Goal: Task Accomplishment & Management: Complete application form

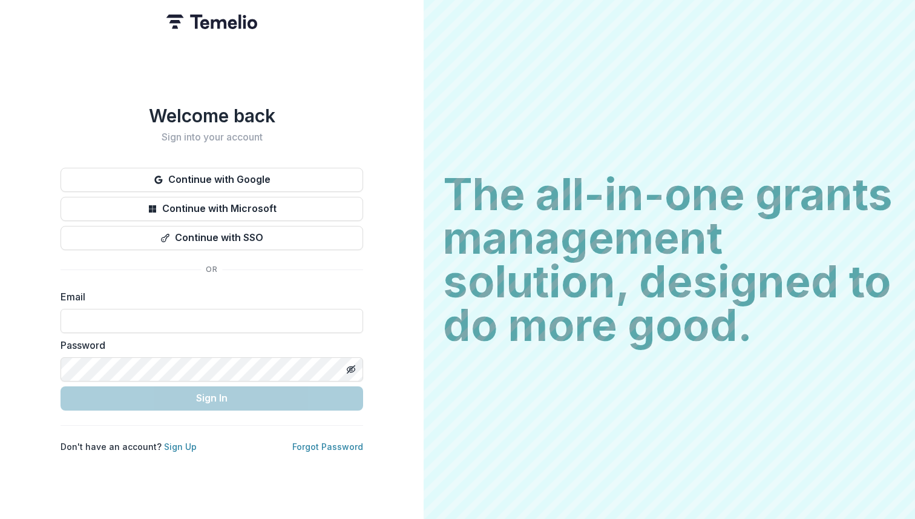
click at [248, 174] on button "Continue with Google" at bounding box center [212, 180] width 303 height 24
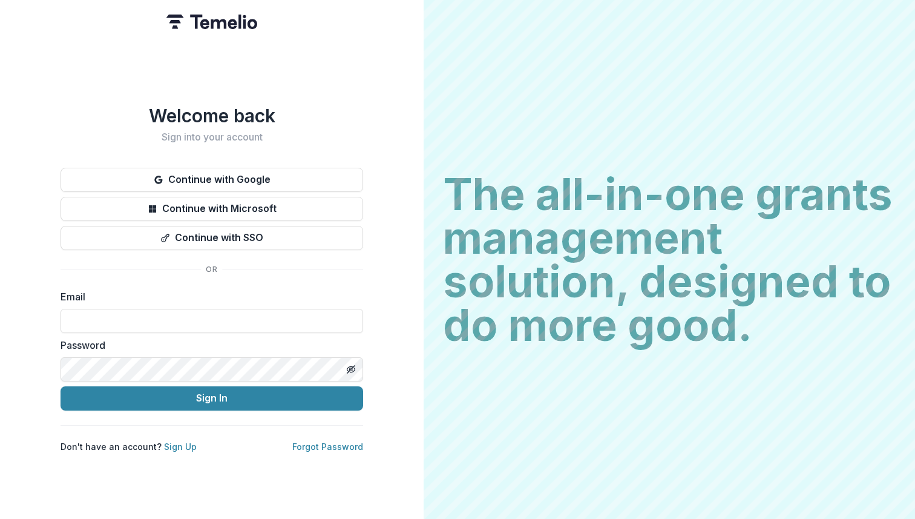
click at [795, 64] on div "The all-in-one grants management solution, designed to do more good. The all-in…" at bounding box center [670, 259] width 492 height 519
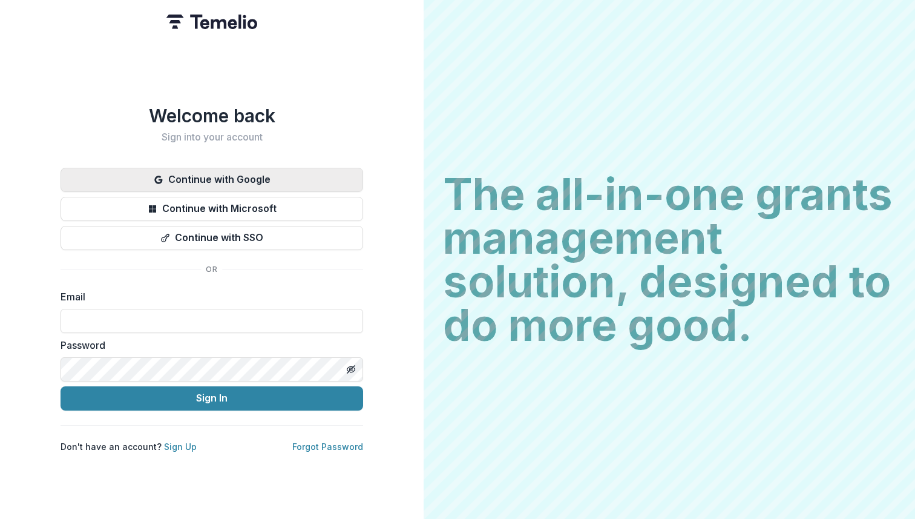
click at [268, 176] on button "Continue with Google" at bounding box center [212, 180] width 303 height 24
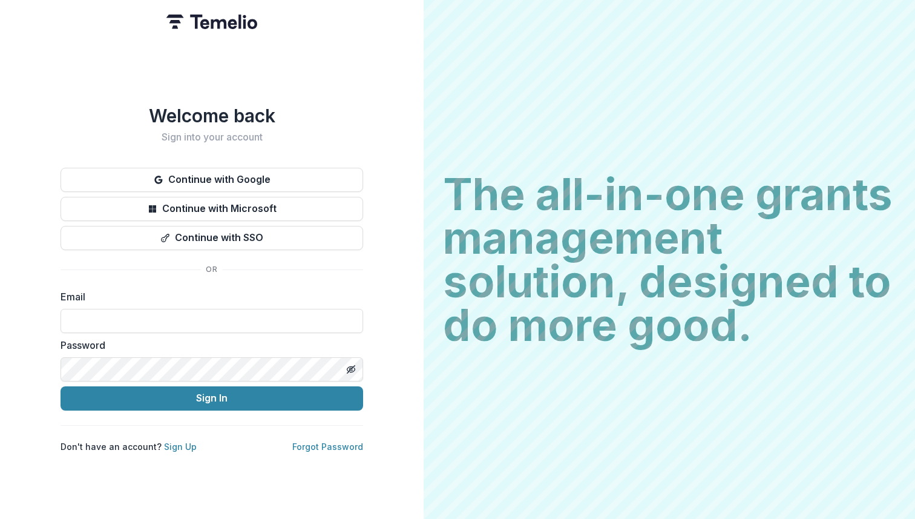
click at [279, 99] on div "Welcome back Sign into your account Continue with Google Continue with Microsof…" at bounding box center [212, 259] width 424 height 519
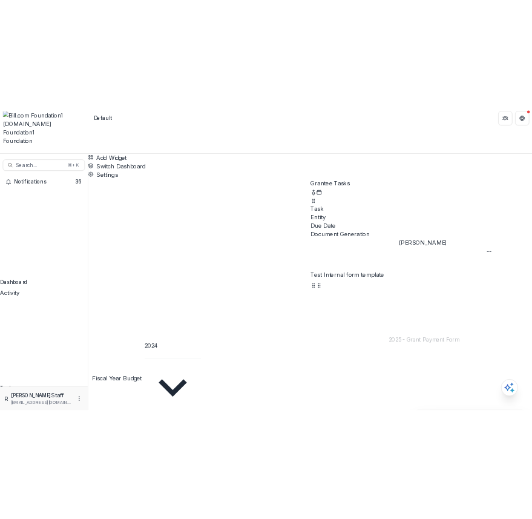
scroll to position [0, 116]
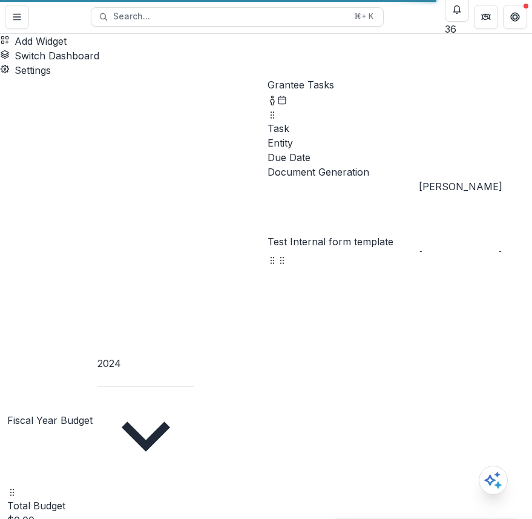
scroll to position [0, 0]
